Goal: Task Accomplishment & Management: Complete application form

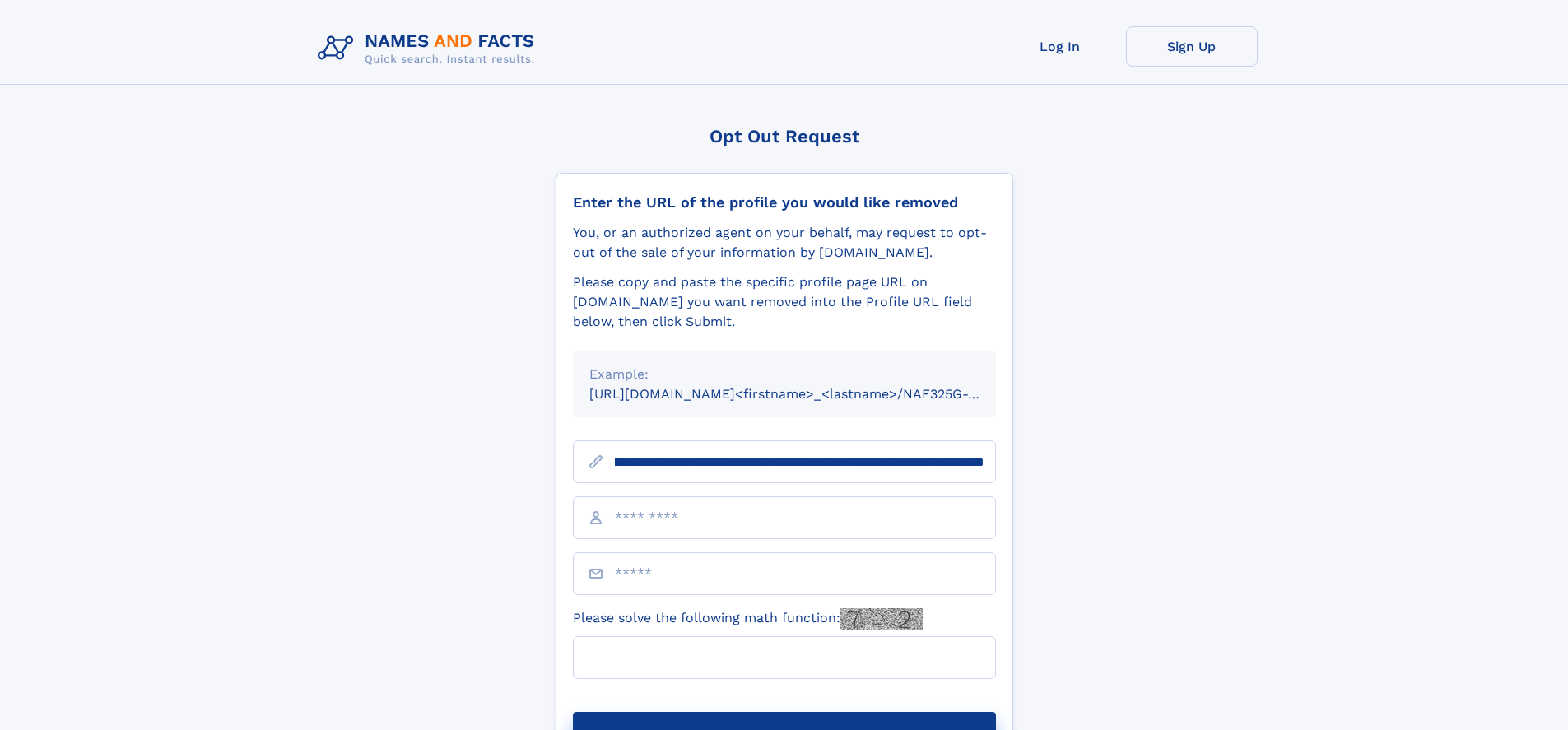
scroll to position [0, 178]
type input "**********"
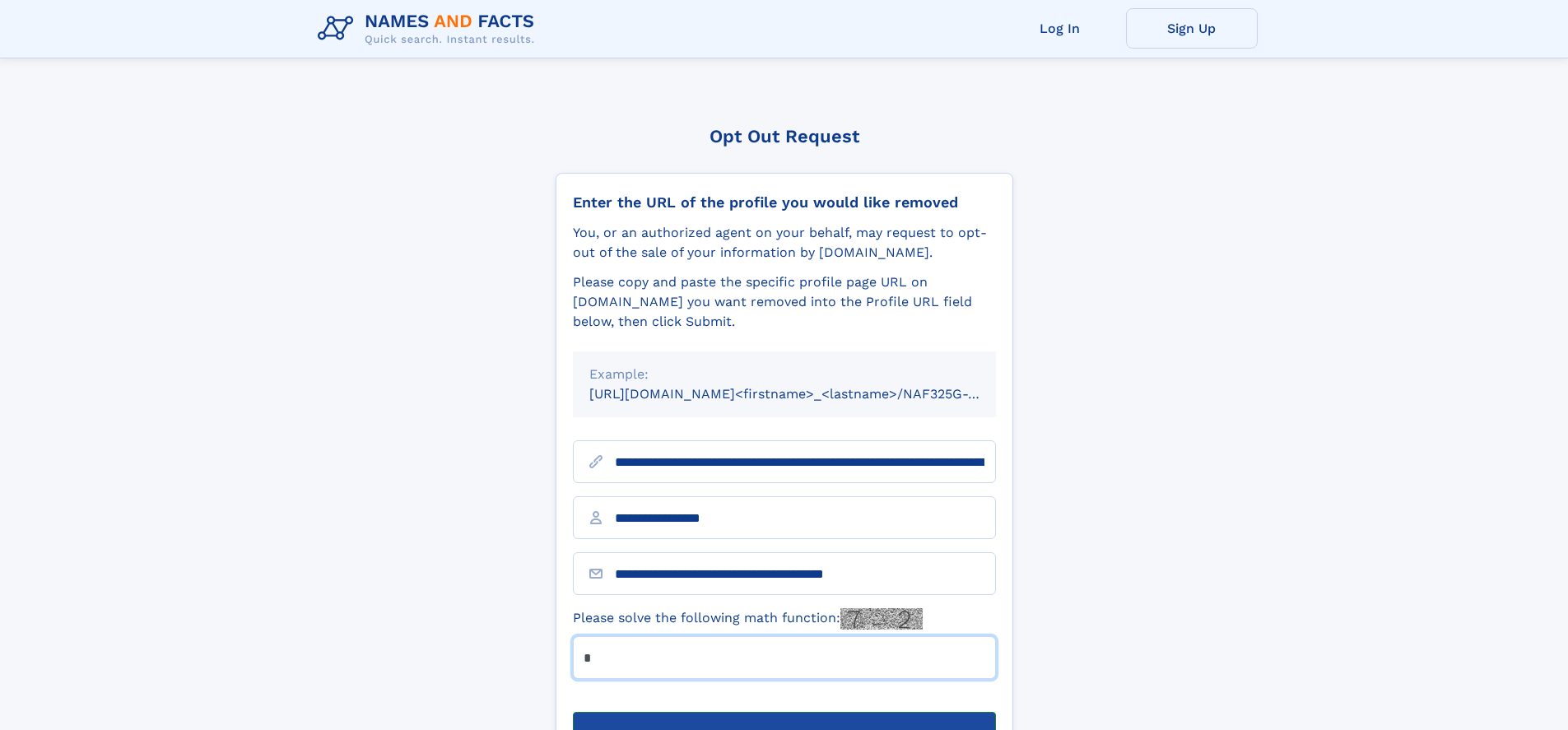
type input "*"
click at [784, 712] on button "Submit Opt Out Request" at bounding box center [784, 738] width 423 height 53
